Goal: Task Accomplishment & Management: Use online tool/utility

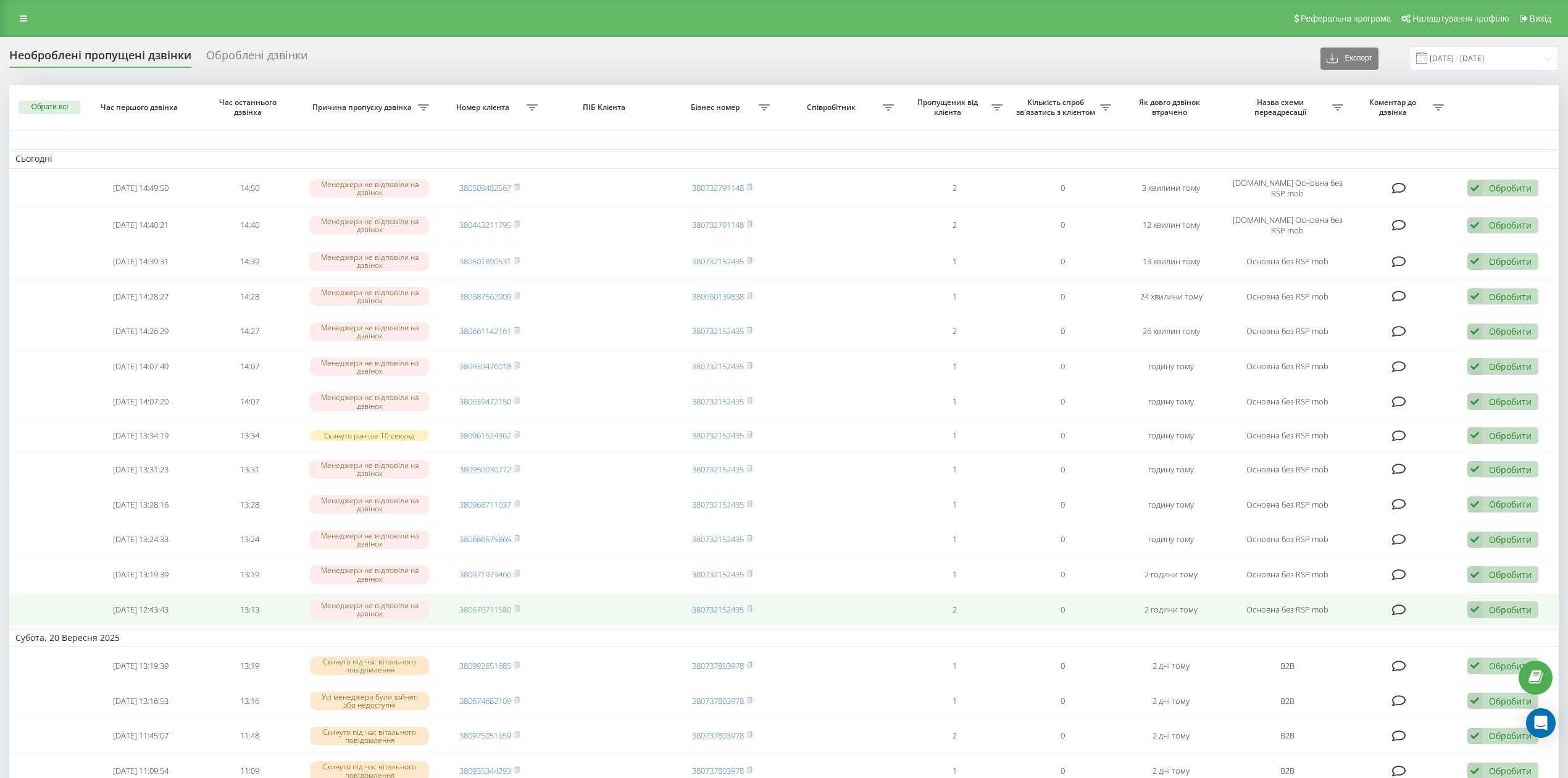
click at [505, 615] on link "380676711580" at bounding box center [485, 609] width 52 height 11
click at [1519, 616] on div "Обробити" at bounding box center [1510, 609] width 43 height 11
click at [1495, 633] on div "Не вдалося зв'язатися" at bounding box center [1422, 630] width 231 height 22
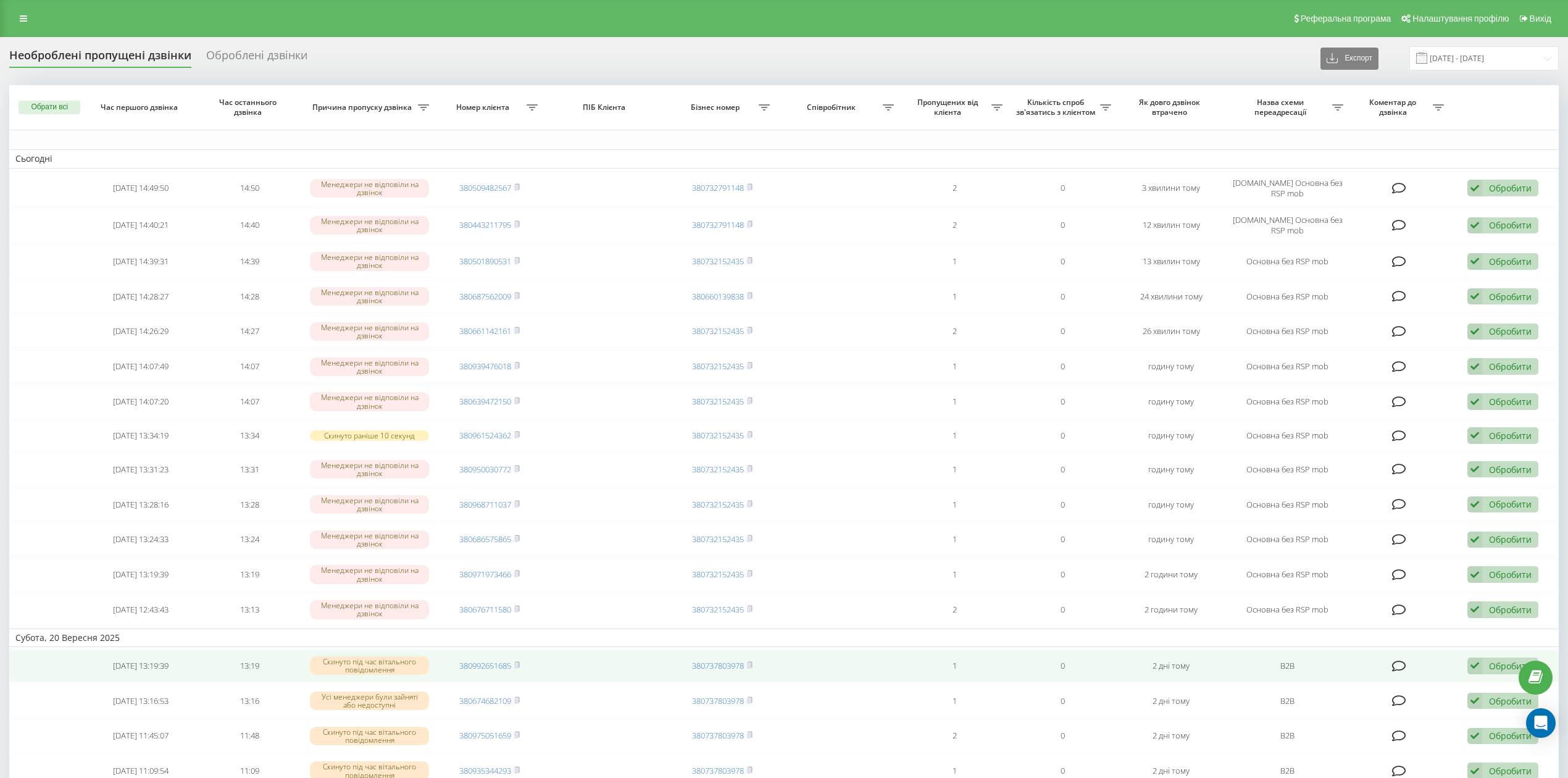
click at [1499, 672] on div "Обробити" at bounding box center [1510, 666] width 43 height 11
click at [1484, 686] on div "Не вдалося зв'язатися" at bounding box center [1422, 686] width 231 height 22
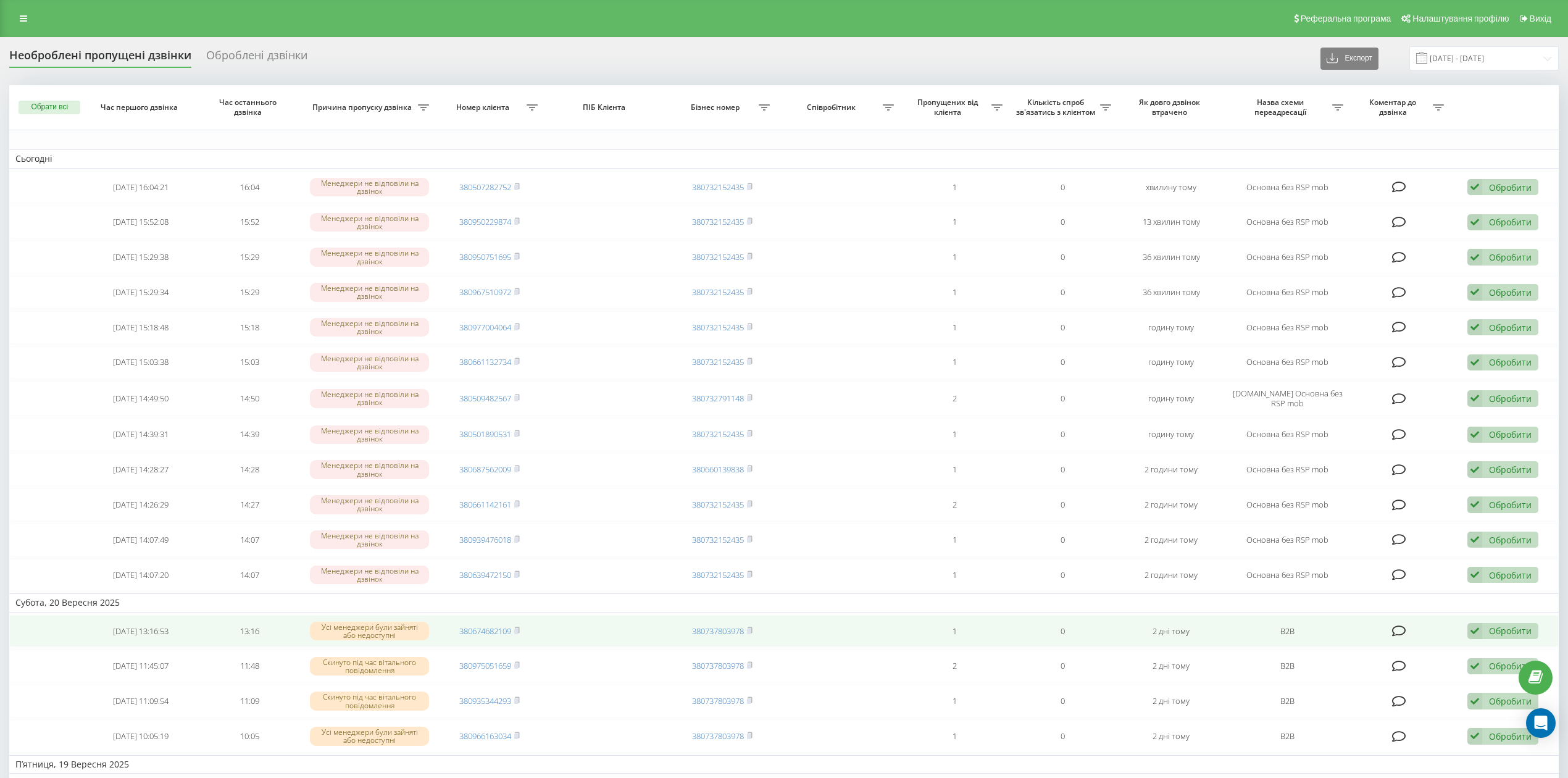
click at [1497, 637] on div "Обробити" at bounding box center [1510, 630] width 43 height 11
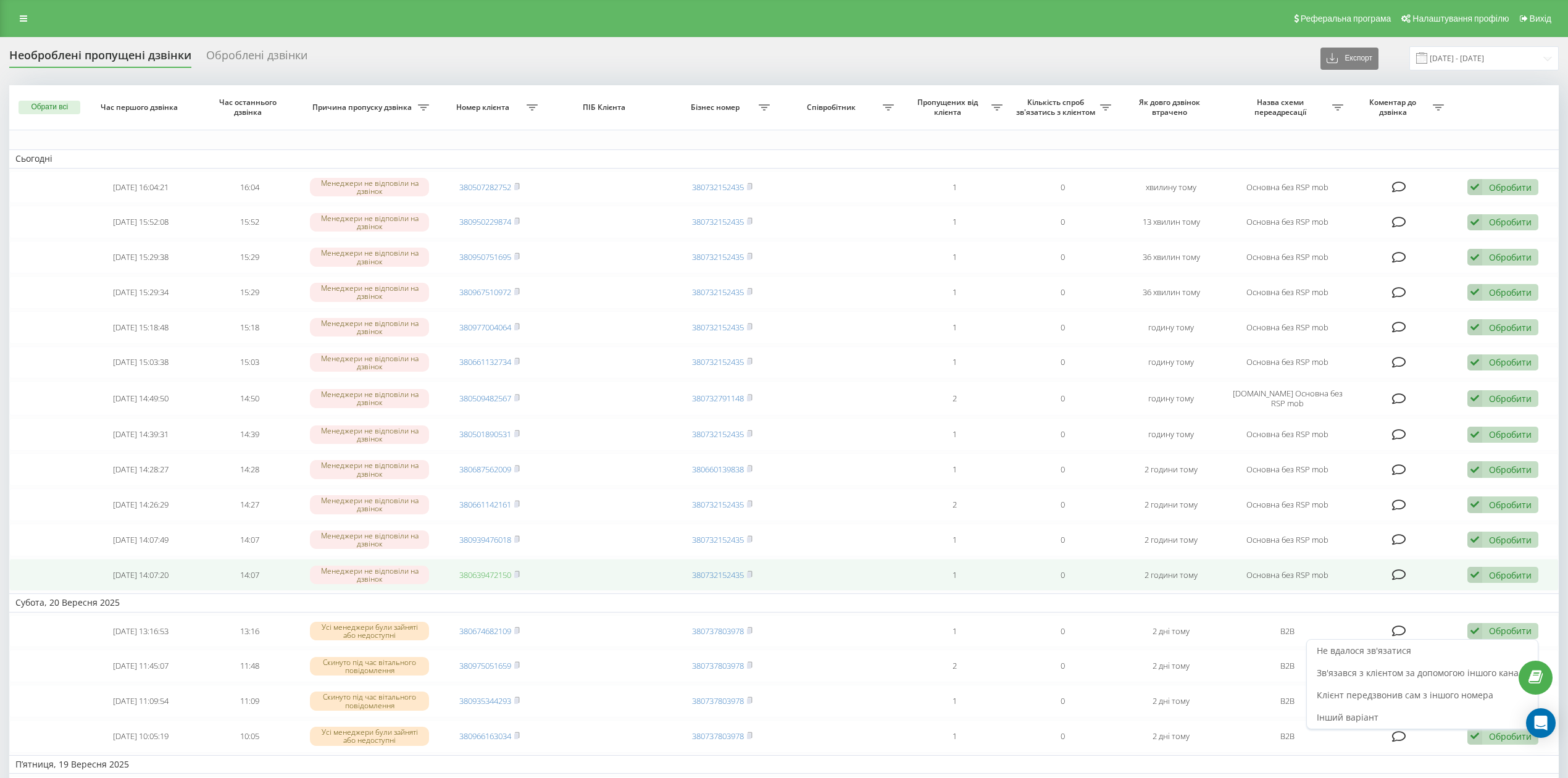
click at [489, 581] on link "380639472150" at bounding box center [485, 575] width 52 height 11
click at [1497, 578] on div "Обробити" at bounding box center [1510, 575] width 43 height 11
click at [1484, 599] on div "Не вдалося зв'язатися" at bounding box center [1422, 594] width 231 height 22
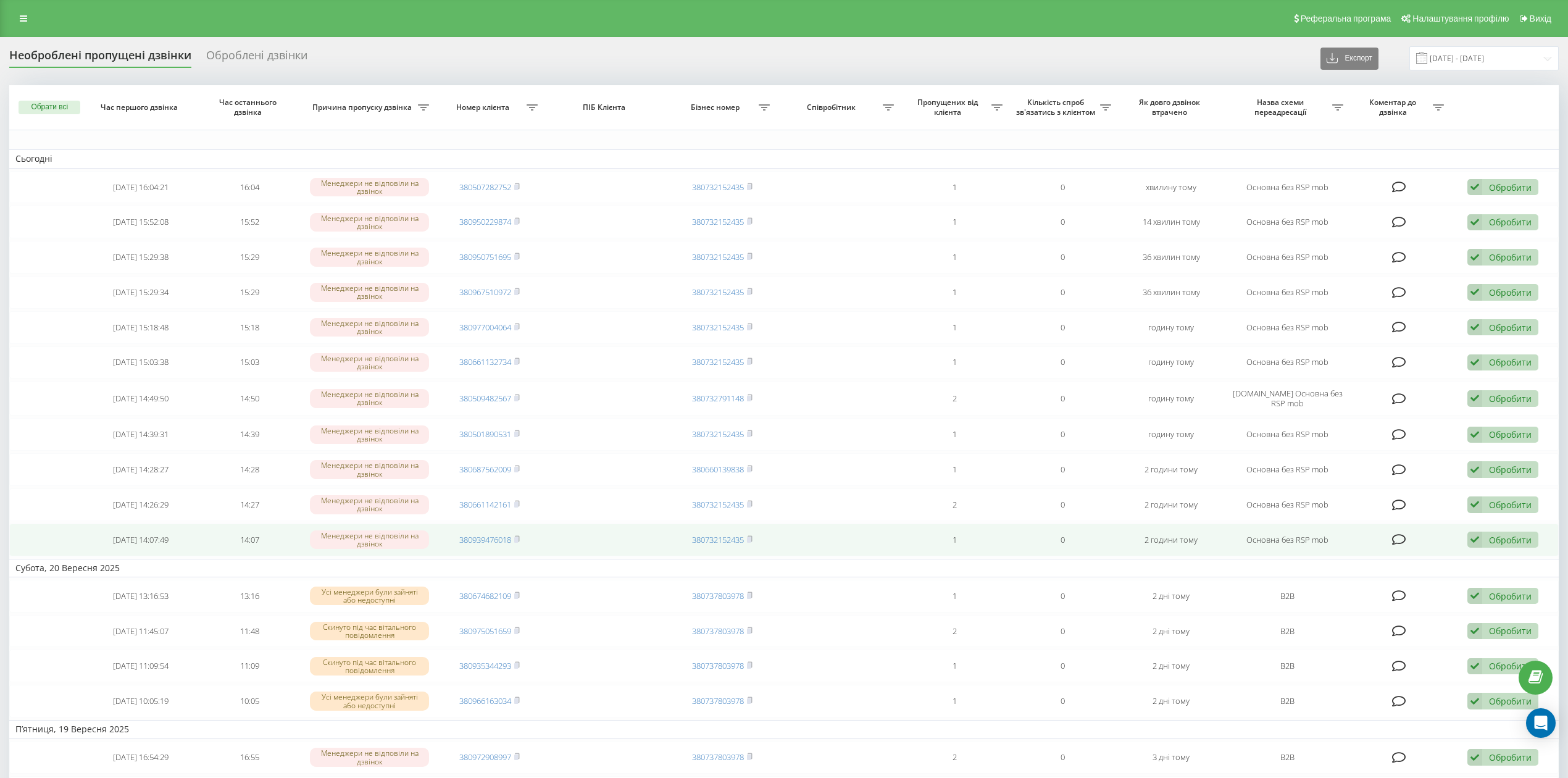
click at [492, 549] on td "380939476018" at bounding box center [490, 539] width 109 height 32
click at [492, 544] on link "380939476018" at bounding box center [485, 539] width 52 height 11
click at [1517, 539] on div "Обробити" at bounding box center [1510, 539] width 43 height 11
click at [1414, 559] on div "Не вдалося зв'язатися" at bounding box center [1422, 559] width 231 height 22
